Goal: Find specific page/section: Find specific page/section

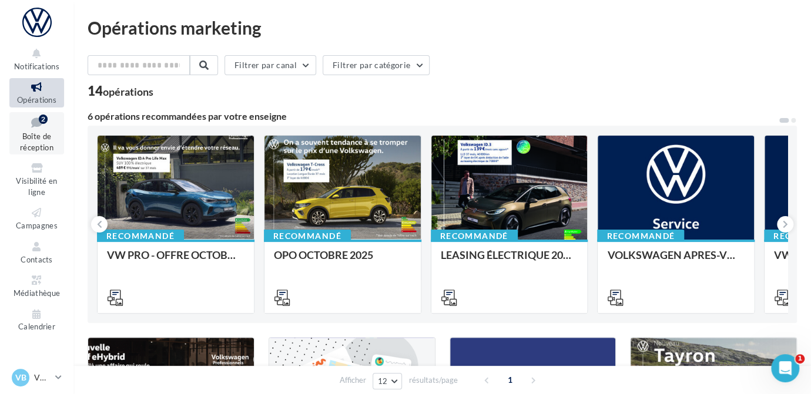
click at [36, 118] on icon at bounding box center [37, 123] width 48 height 16
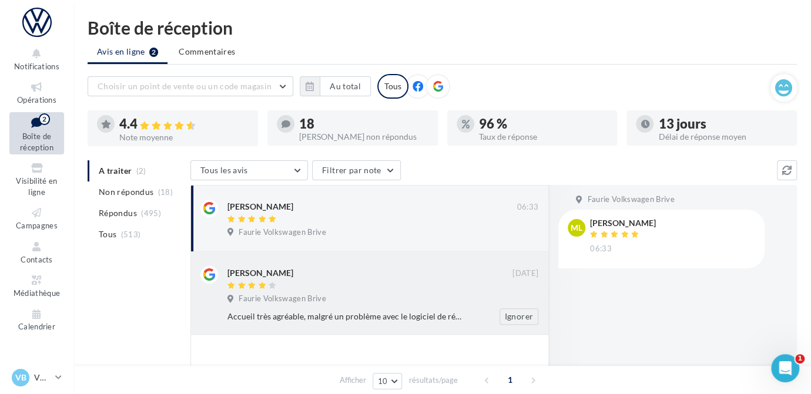
click at [230, 265] on div "[PERSON_NAME] [DATE] Faurie Volkswagen Brive Accueil très agréable, malgré un p…" at bounding box center [369, 293] width 338 height 63
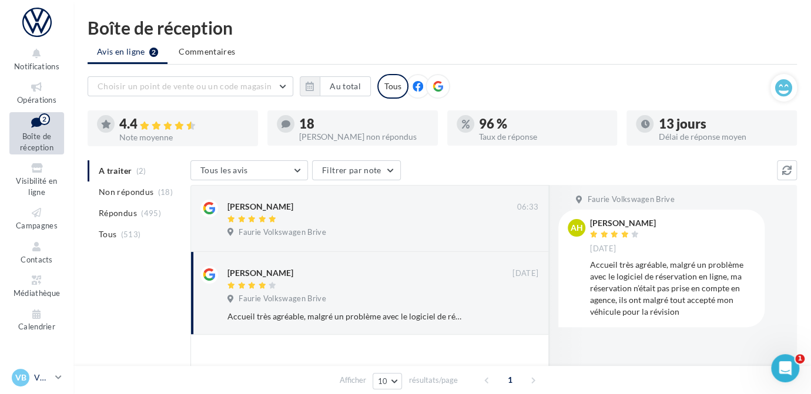
click at [45, 377] on p "VW BRIVE" at bounding box center [42, 378] width 16 height 12
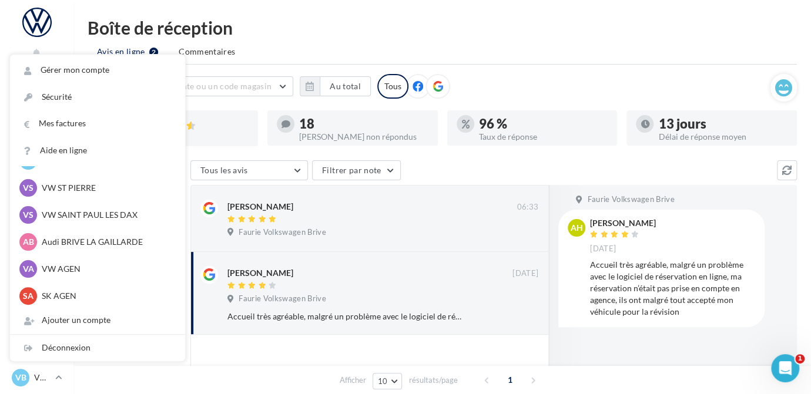
scroll to position [108, 0]
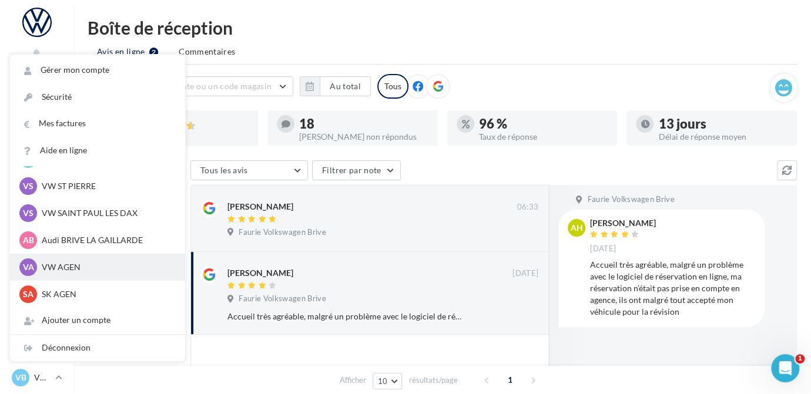
click at [58, 267] on p "VW AGEN" at bounding box center [106, 268] width 129 height 12
